Goal: Find contact information: Find contact information

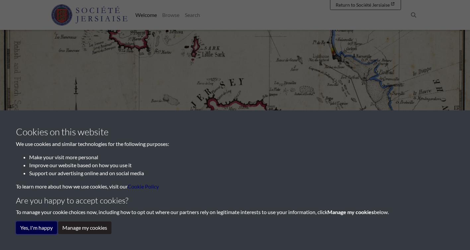
click at [37, 229] on button "Yes, I'm happy" at bounding box center [36, 227] width 41 height 13
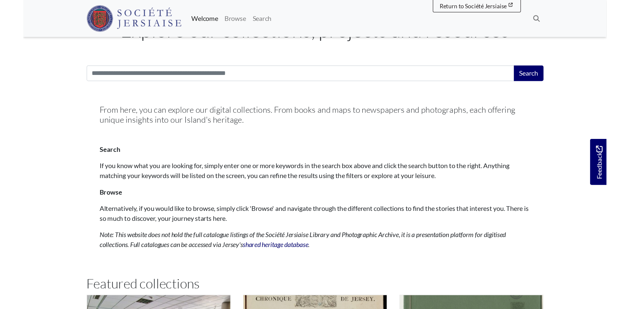
scroll to position [199, 0]
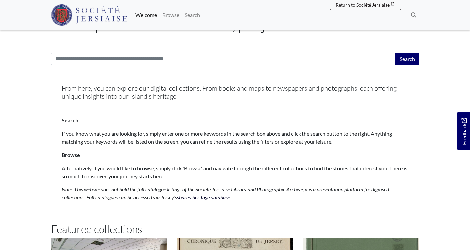
click at [213, 196] on link "shared heritage database" at bounding box center [203, 197] width 53 height 6
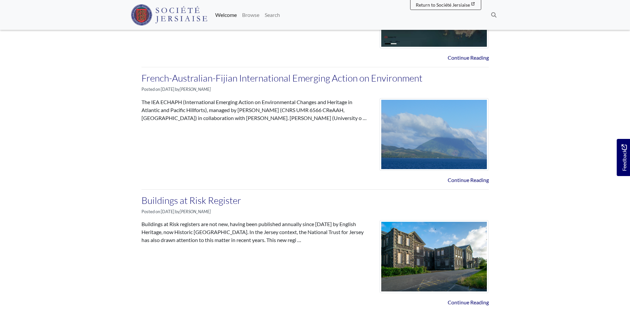
scroll to position [881, 0]
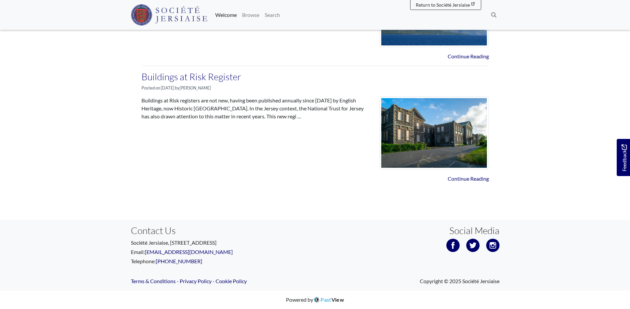
drag, startPoint x: 260, startPoint y: 243, endPoint x: 130, endPoint y: 246, distance: 129.2
click at [131, 246] on p "Société Jersiaise, [STREET_ADDRESS]" at bounding box center [220, 243] width 179 height 8
copy p "Société Jersiaise, [STREET_ADDRESS]"
click at [203, 249] on p "Telephone: [PHONE_NUMBER]" at bounding box center [220, 262] width 179 height 8
drag, startPoint x: 201, startPoint y: 261, endPoint x: 129, endPoint y: 243, distance: 73.7
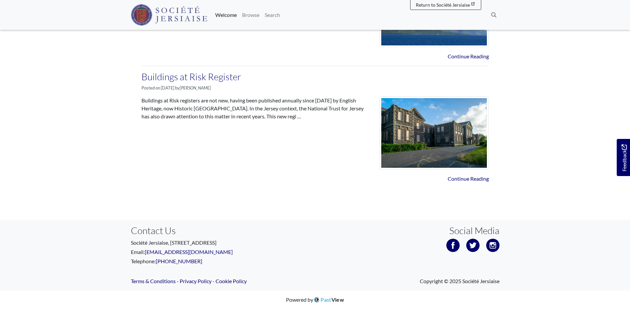
click at [129, 243] on div "Contact Us Société Jersiaise, [STREET_ADDRESS] Email: [EMAIL_ADDRESS][DOMAIN_NA…" at bounding box center [220, 246] width 189 height 42
copy div "Société Jersiaise, [STREET_ADDRESS] Email: [EMAIL_ADDRESS][DOMAIN_NAME] Telepho…"
